Goal: Information Seeking & Learning: Check status

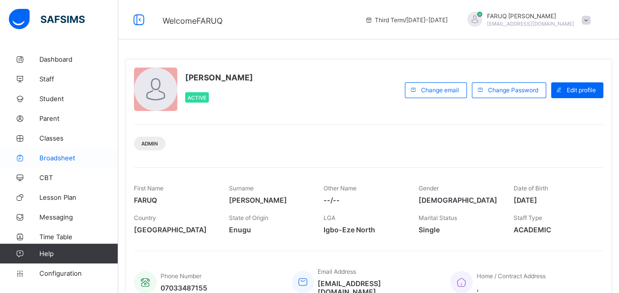
click at [76, 152] on link "Broadsheet" at bounding box center [59, 158] width 118 height 20
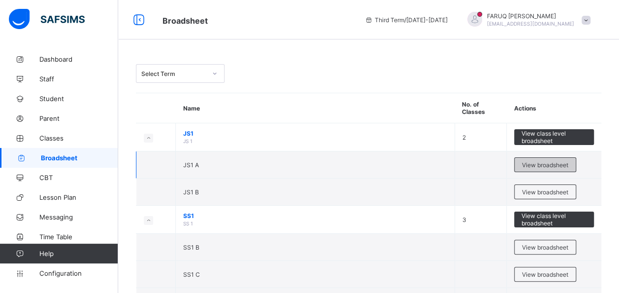
click at [554, 166] on span "View broadsheet" at bounding box center [545, 164] width 46 height 7
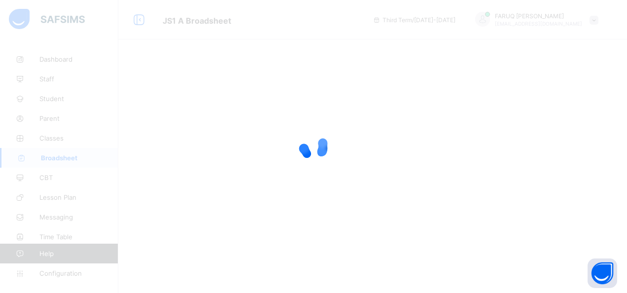
click at [286, 126] on div at bounding box center [313, 146] width 627 height 293
